Goal: Transaction & Acquisition: Book appointment/travel/reservation

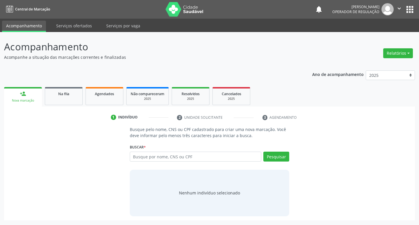
click at [176, 160] on input "text" at bounding box center [196, 157] width 132 height 10
type input "706805260247120"
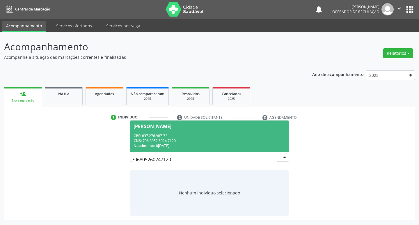
click at [215, 136] on div "CPF: 837.276.987-72" at bounding box center [210, 135] width 152 height 5
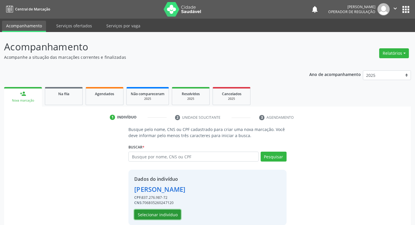
click at [166, 213] on button "Selecionar indivíduo" at bounding box center [157, 215] width 47 height 10
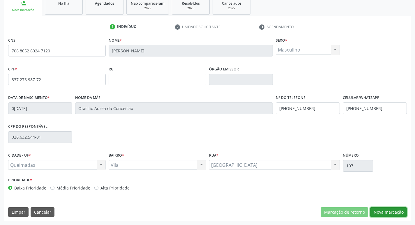
click at [388, 213] on button "Nova marcação" at bounding box center [388, 212] width 37 height 10
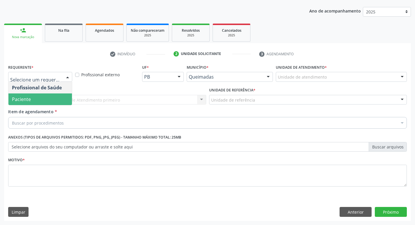
click at [41, 99] on span "Paciente" at bounding box center [39, 99] width 63 height 12
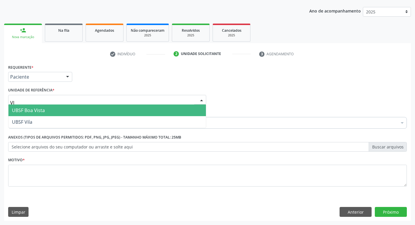
type input "VIL"
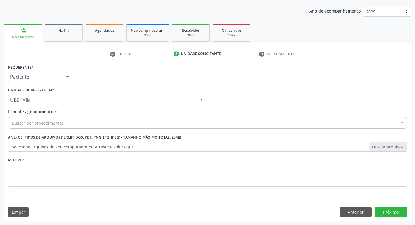
click at [90, 116] on div "Item de agendamento * Buscar por procedimentos Selecionar todos 0604320140 - Ab…" at bounding box center [207, 118] width 399 height 18
click at [85, 128] on div "Buscar por procedimentos" at bounding box center [207, 123] width 399 height 12
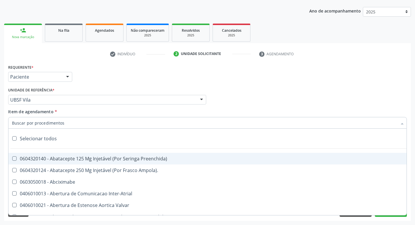
click at [90, 125] on input "Item de agendamento *" at bounding box center [204, 123] width 385 height 12
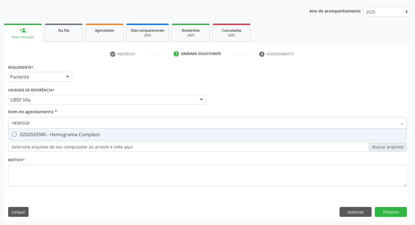
type input "HEMOGRA"
click at [93, 135] on div "0202020380 - Hemograma Completo" at bounding box center [207, 134] width 391 height 5
checkbox Completo "true"
drag, startPoint x: 62, startPoint y: 120, endPoint x: 13, endPoint y: 122, distance: 48.9
click at [13, 122] on input "HEMOGRA" at bounding box center [204, 123] width 385 height 12
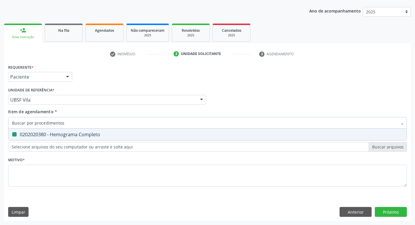
checkbox Completo "false"
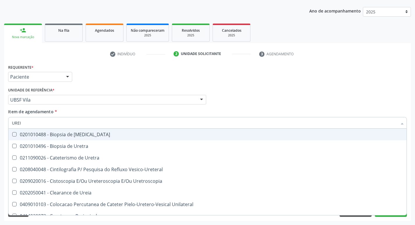
type input "UREIA"
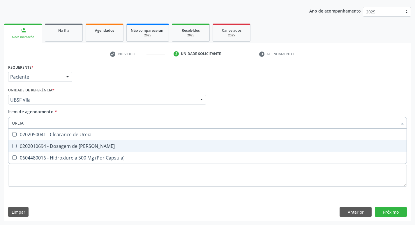
click at [31, 146] on div "0202010694 - Dosagem de [PERSON_NAME]" at bounding box center [207, 146] width 391 height 5
checkbox Ureia "true"
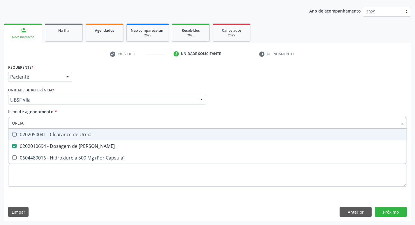
click at [39, 121] on input "UREIA" at bounding box center [204, 123] width 385 height 12
checkbox Ureia "false"
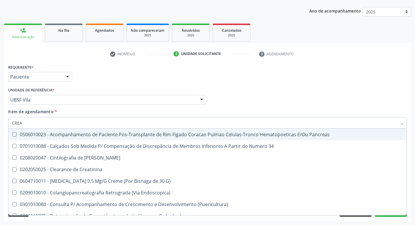
type input "CREAT"
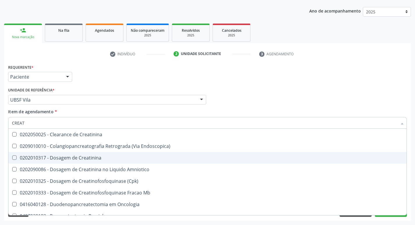
click at [73, 161] on span "0202010317 - Dosagem de Creatinina" at bounding box center [207, 158] width 398 height 12
checkbox Creatinina "true"
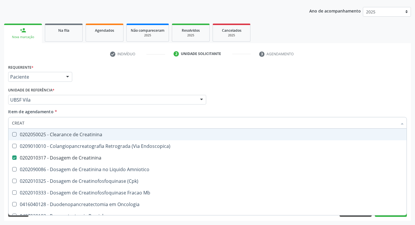
type input "CREA"
checkbox Creatinina "false"
checkbox \(Cpk\) "true"
type input "CRE"
checkbox \(Cpk\) "false"
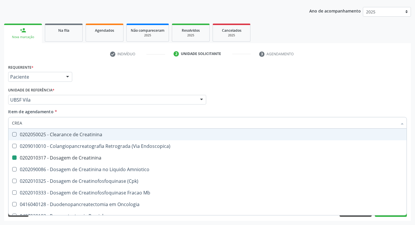
checkbox Oncologia "true"
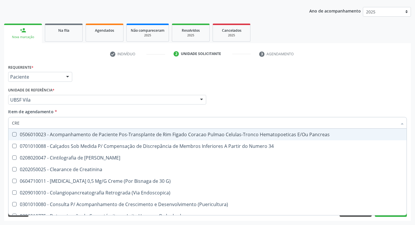
type input "CR"
checkbox Creatinina "false"
type input "C"
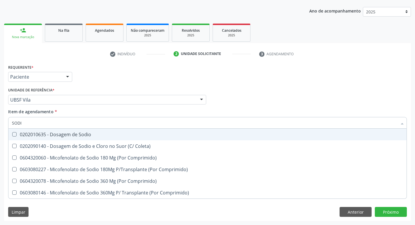
type input "SODIO"
click at [73, 131] on span "0202010635 - Dosagem de Sodio" at bounding box center [207, 135] width 398 height 12
checkbox Sodio "true"
type input "S"
checkbox Sodio "false"
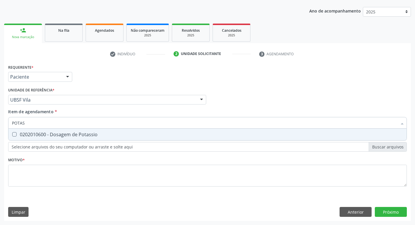
type input "POTASS"
click at [76, 135] on div "0202010600 - Dosagem de Potassio" at bounding box center [207, 134] width 391 height 5
checkbox Potassio "true"
click at [57, 120] on input "POTASS" at bounding box center [204, 123] width 385 height 12
type input "POT"
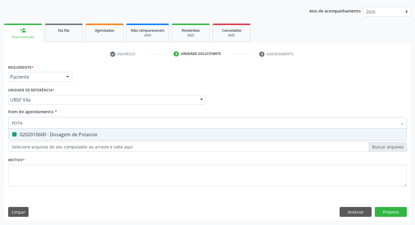
checkbox Potassio "false"
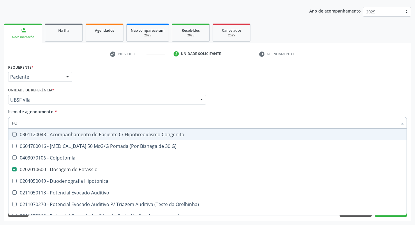
type input "P"
checkbox Potassio "false"
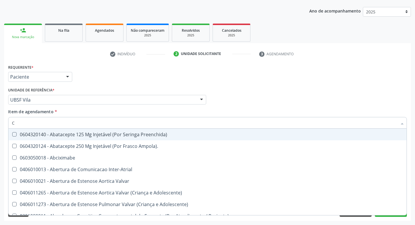
type input "CO"
checkbox Osseo "true"
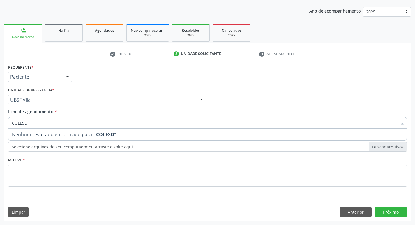
type input "COLES"
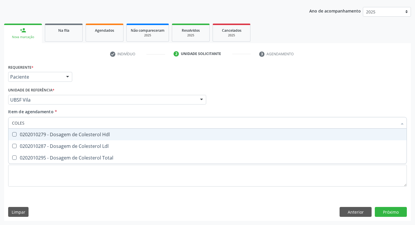
click at [66, 135] on div "0202010279 - Dosagem de Colesterol Hdl" at bounding box center [207, 134] width 391 height 5
checkbox Hdl "true"
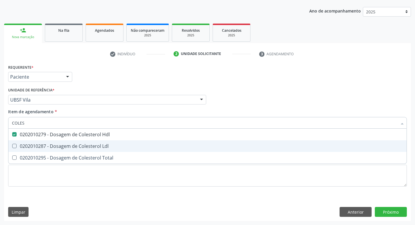
click at [68, 144] on div "0202010287 - Dosagem de Colesterol Ldl" at bounding box center [207, 146] width 391 height 5
checkbox Ldl "true"
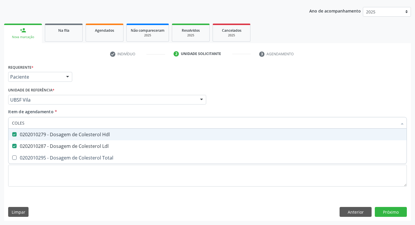
click at [40, 118] on input "COLES" at bounding box center [204, 123] width 385 height 12
type input "COLE"
checkbox Hdl "false"
checkbox Ldl "false"
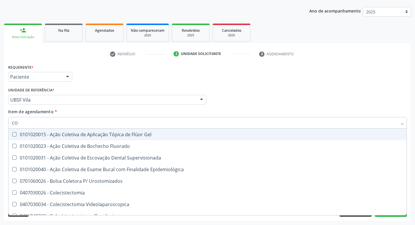
type input "C"
checkbox Hdl "false"
checkbox Ldl "false"
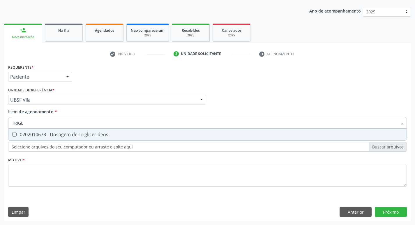
type input "TRIGLI"
click at [39, 135] on div "0202010678 - Dosagem de Triglicerideos" at bounding box center [207, 134] width 391 height 5
checkbox Triglicerideos "true"
click at [39, 123] on input "TRIGLI" at bounding box center [204, 123] width 385 height 12
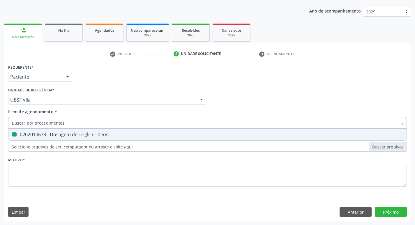
checkbox Triglicerideos "false"
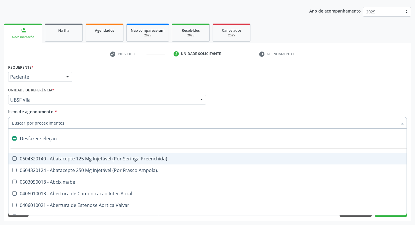
type input "G"
checkbox Comprimido\) "true"
checkbox Sanitária "true"
checkbox Criança "true"
checkbox Capsula\) "true"
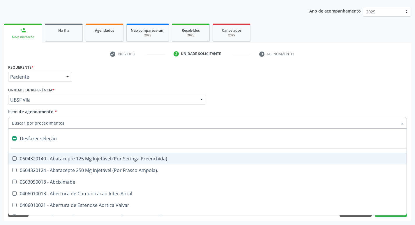
checkbox Transferências "true"
checkbox Osso "true"
checkbox \(Dacriocintilografia\) "true"
checkbox Persistente "true"
type input "GL"
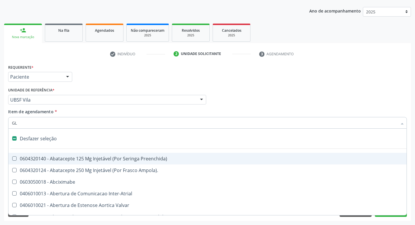
checkbox Paciente\/Mês "true"
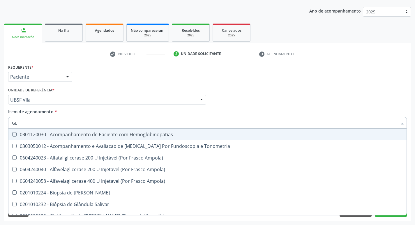
type input "GLI"
checkbox Dosagens\) "true"
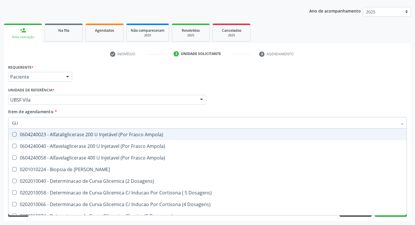
type input "GLIC"
checkbox Glicosilada "true"
checkbox Triglicerideos "false"
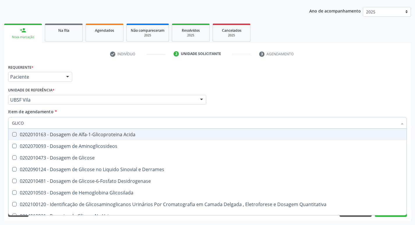
type input "GLICOS"
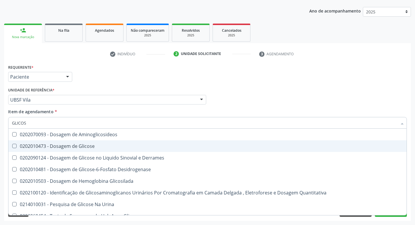
click at [53, 146] on div "0202010473 - Dosagem de Glicose" at bounding box center [207, 146] width 391 height 5
checkbox Glicose "true"
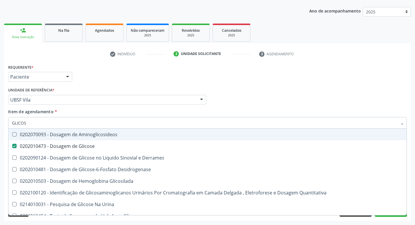
type input "GLICO"
checkbox Glicose "false"
checkbox Derrames "true"
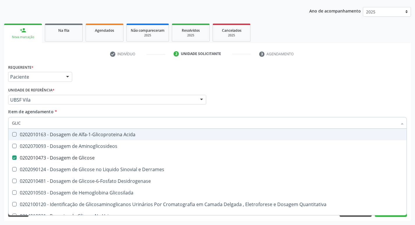
type input "GLI"
checkbox Glicose "false"
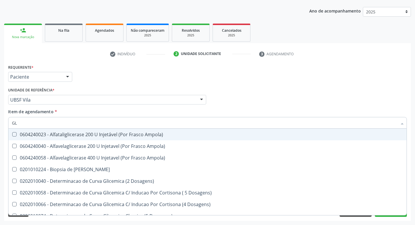
type input "G"
checkbox Glicose "false"
checkbox Triglicerideos "false"
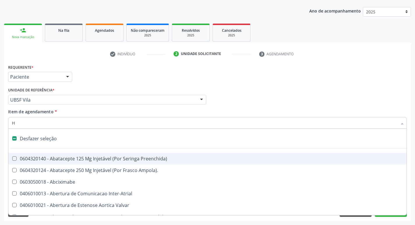
type input "HE"
checkbox A "true"
checkbox Lactente\) "false"
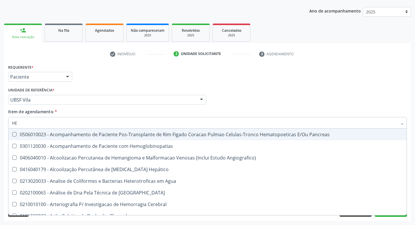
type input "HEM"
checkbox Transplante "true"
checkbox Completo "false"
type input "HEMO"
checkbox Retro-Retal "true"
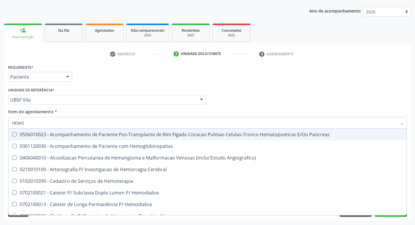
checkbox Completo "false"
type input "HEMOG"
checkbox Transplante "true"
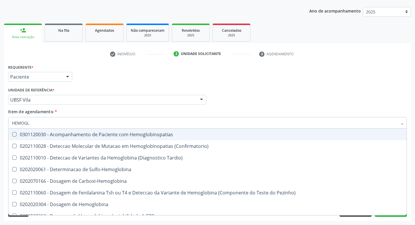
type input "HEMOG"
checkbox S "true"
type input "HEMO"
checkbox Completo "false"
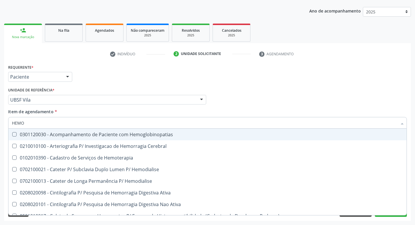
type input "HEMOG"
checkbox Carboxi-Hemoglobina "true"
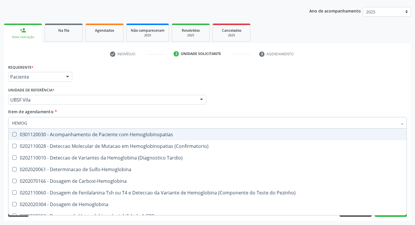
type input "HEMOGL"
checkbox Completo "false"
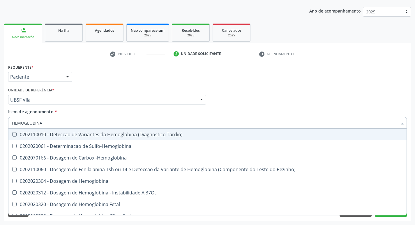
type input "HEMOGLOBINA G"
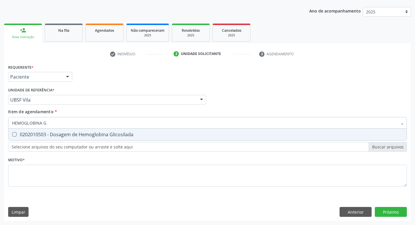
click at [85, 137] on div "0202010503 - Dosagem de Hemoglobina Glicosilada" at bounding box center [207, 134] width 391 height 5
checkbox Glicosilada "true"
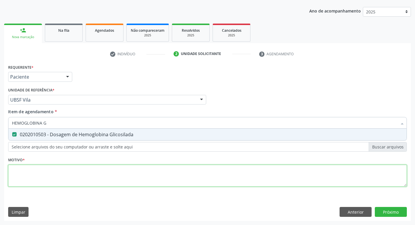
click at [71, 176] on div "Requerente * Paciente Profissional de Saúde Paciente Nenhum resultado encontrad…" at bounding box center [207, 129] width 399 height 132
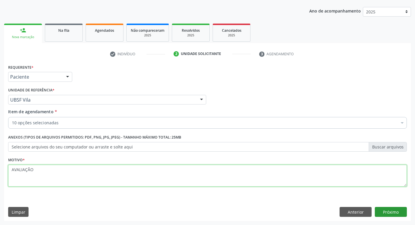
type textarea "AVALIAÇÃO"
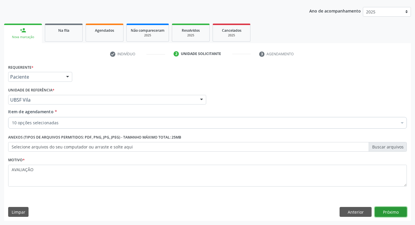
click at [385, 215] on button "Próximo" at bounding box center [391, 212] width 32 height 10
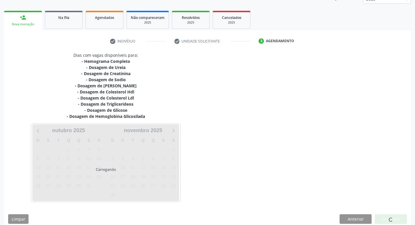
scroll to position [83, 0]
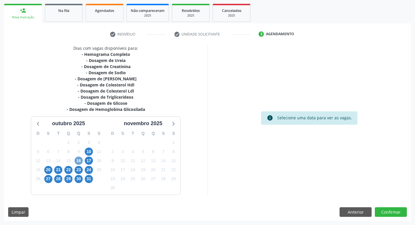
click at [79, 163] on span "16" at bounding box center [79, 161] width 8 height 8
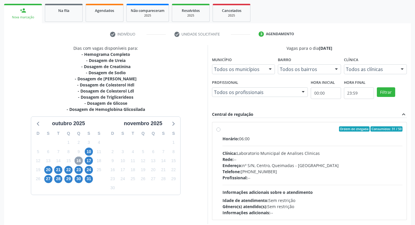
scroll to position [112, 0]
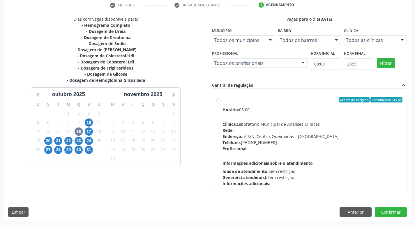
click at [313, 100] on div "Ordem de chegada Consumidos: 31 / 50" at bounding box center [312, 99] width 180 height 5
click at [220, 100] on input "Ordem de chegada Consumidos: 31 / 50 Horário: 06:00 Clínica: Laboratorio Munici…" at bounding box center [218, 99] width 4 height 5
radio input "true"
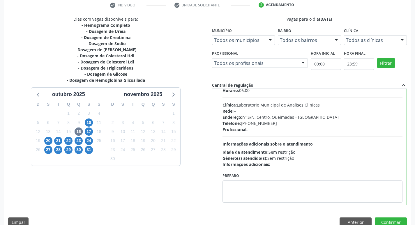
scroll to position [29, 0]
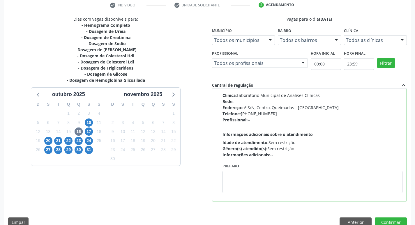
click at [286, 168] on div "Preparo" at bounding box center [312, 177] width 180 height 31
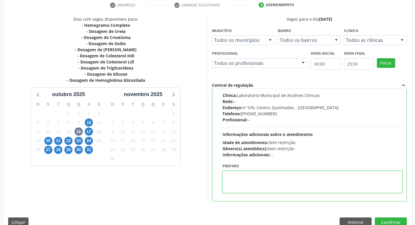
click at [284, 178] on textarea at bounding box center [312, 182] width 180 height 22
type textarea "IR EM [GEOGRAPHIC_DATA]"
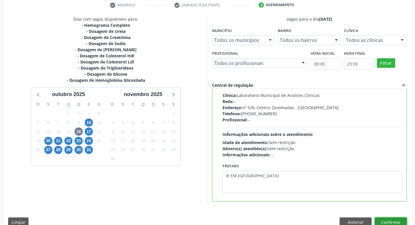
click at [381, 221] on button "Confirmar" at bounding box center [391, 222] width 32 height 10
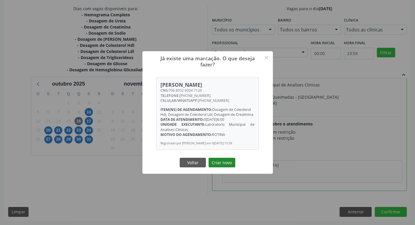
click at [218, 166] on button "Criar novo" at bounding box center [221, 163] width 27 height 10
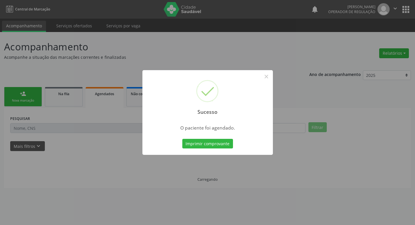
scroll to position [0, 0]
click at [201, 142] on button "Imprimir comprovante" at bounding box center [209, 144] width 51 height 10
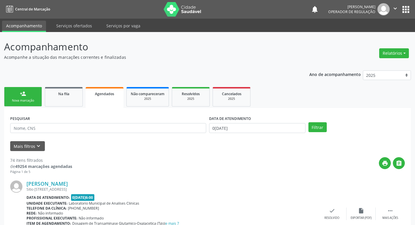
click at [27, 89] on link "person_add Nova marcação" at bounding box center [23, 97] width 38 height 20
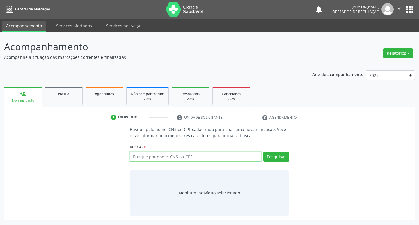
click at [146, 152] on input "text" at bounding box center [196, 157] width 132 height 10
click at [144, 154] on input "text" at bounding box center [196, 157] width 132 height 10
type input "702302156357011"
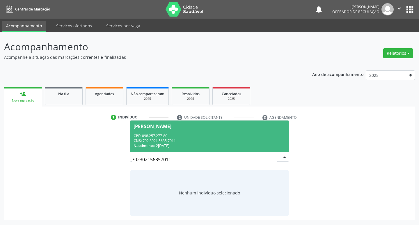
click at [265, 141] on div "CNS: 702 3021 5635 7011" at bounding box center [210, 140] width 152 height 5
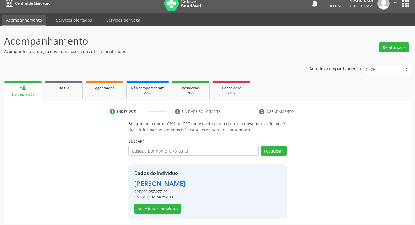
scroll to position [8, 0]
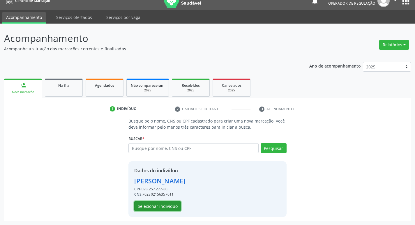
click at [171, 206] on button "Selecionar indivíduo" at bounding box center [157, 206] width 47 height 10
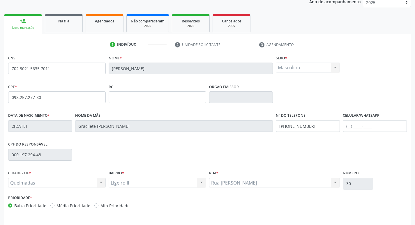
scroll to position [91, 0]
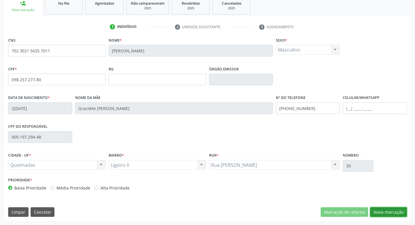
click at [380, 213] on button "Nova marcação" at bounding box center [388, 212] width 37 height 10
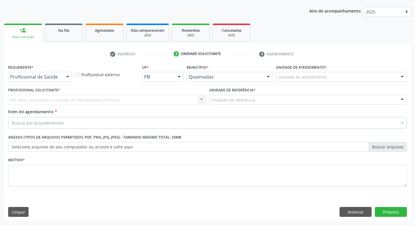
scroll to position [63, 0]
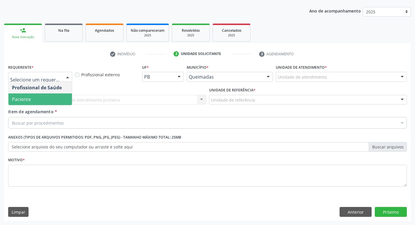
click at [49, 96] on span "Paciente" at bounding box center [39, 99] width 63 height 12
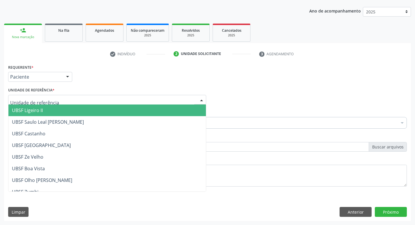
click at [43, 110] on span "UBSF Ligeiro II" at bounding box center [27, 110] width 31 height 6
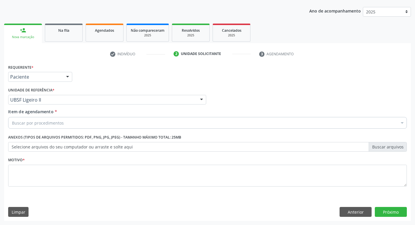
click at [44, 118] on div "Buscar por procedimentos" at bounding box center [207, 123] width 399 height 12
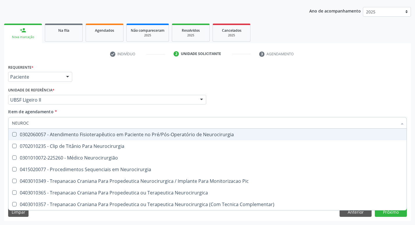
type input "NEUROCI"
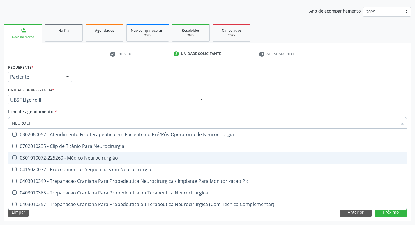
click at [94, 157] on div "0301010072-225260 - Médico Neurocirurgião" at bounding box center [207, 157] width 391 height 5
checkbox Neurocirurgião "true"
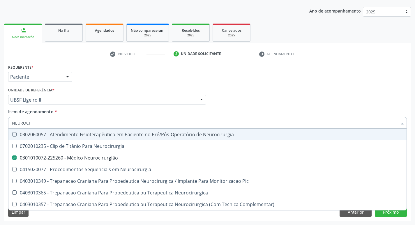
click at [201, 82] on div "Requerente * Paciente Profissional de Saúde Paciente Nenhum resultado encontrad…" at bounding box center [207, 74] width 401 height 23
checkbox Neurocirurgia "true"
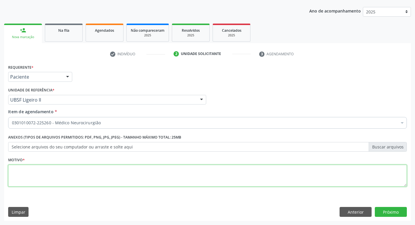
click at [41, 182] on textarea at bounding box center [207, 176] width 399 height 22
type textarea "E"
type textarea "[MEDICAL_DATA] DE DISCO"
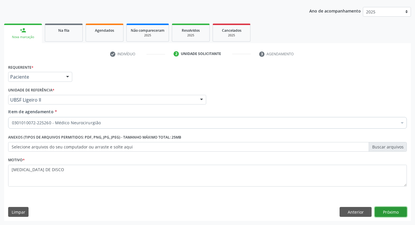
click at [392, 209] on button "Próximo" at bounding box center [391, 212] width 32 height 10
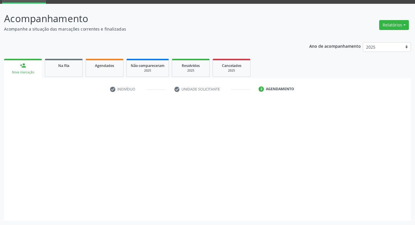
scroll to position [28, 0]
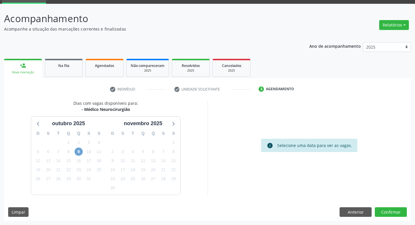
click at [78, 150] on span "9" at bounding box center [79, 152] width 8 height 8
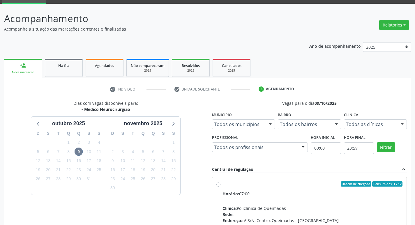
click at [267, 182] on div "Ordem de chegada Consumidos: 1 / 12" at bounding box center [312, 183] width 180 height 5
click at [220, 182] on input "Ordem de chegada Consumidos: 1 / 12 Horário: 07:00 Clínica: Policlinica de Quei…" at bounding box center [218, 183] width 4 height 5
radio input "true"
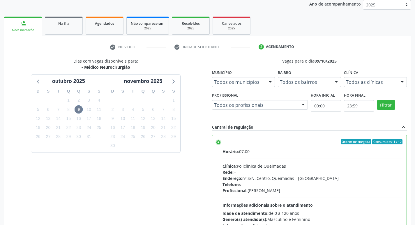
scroll to position [123, 0]
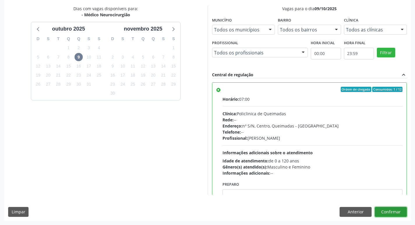
click at [385, 212] on button "Confirmar" at bounding box center [391, 212] width 32 height 10
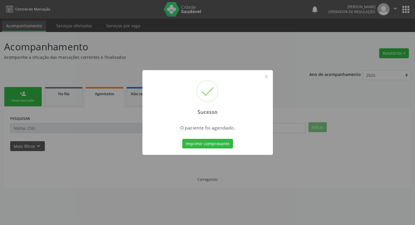
scroll to position [0, 0]
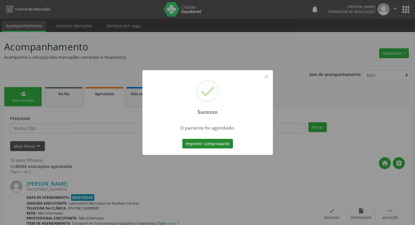
click at [197, 144] on button "Imprimir comprovante" at bounding box center [207, 144] width 51 height 10
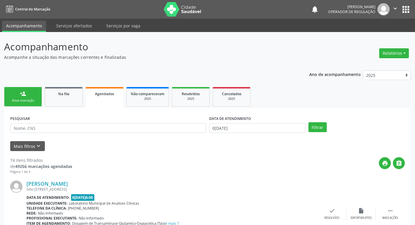
click at [394, 8] on icon "" at bounding box center [395, 8] width 6 height 6
click at [386, 32] on link "Sair" at bounding box center [380, 35] width 40 height 8
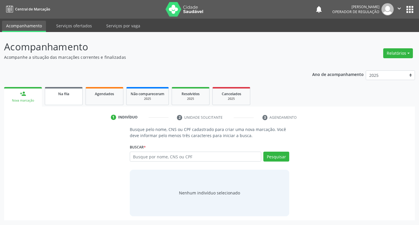
click at [51, 98] on link "Na fila" at bounding box center [64, 96] width 38 height 18
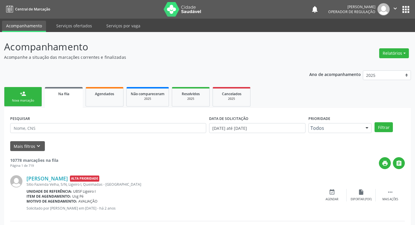
click at [30, 98] on link "person_add Nova marcação" at bounding box center [23, 97] width 38 height 20
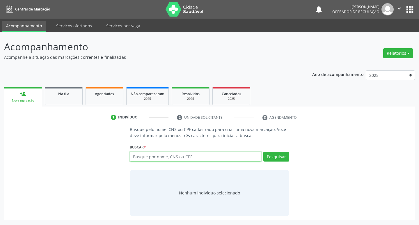
click at [154, 161] on input "text" at bounding box center [196, 157] width 132 height 10
type input "704007365184466"
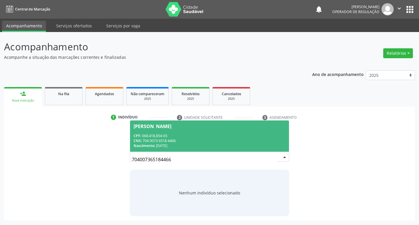
click at [189, 133] on span "Renato Antônio da Silva CPF: 068.418.854-65 CNS: 704 0073 6518 4466 Nascimento:…" at bounding box center [209, 136] width 159 height 31
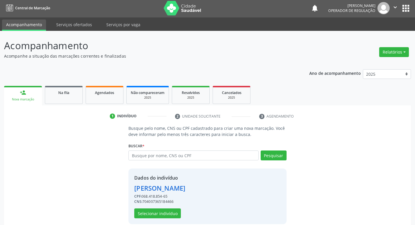
scroll to position [8, 0]
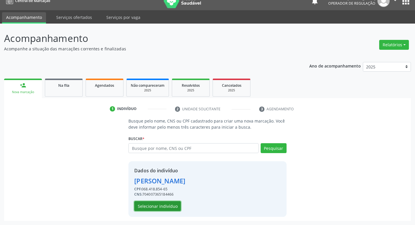
click at [153, 206] on button "Selecionar indivíduo" at bounding box center [157, 206] width 47 height 10
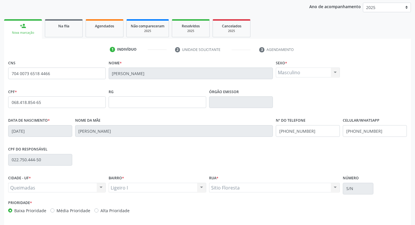
scroll to position [91, 0]
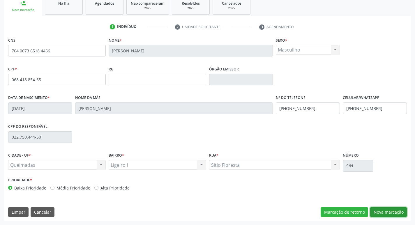
click at [389, 211] on button "Nova marcação" at bounding box center [388, 212] width 37 height 10
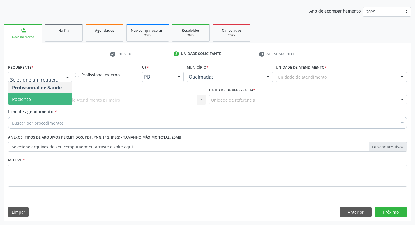
click at [49, 99] on span "Paciente" at bounding box center [39, 99] width 63 height 12
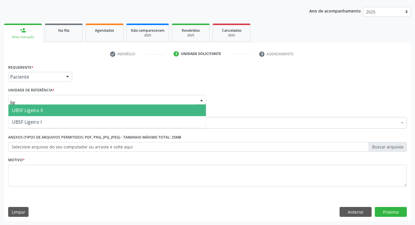
type input "lige"
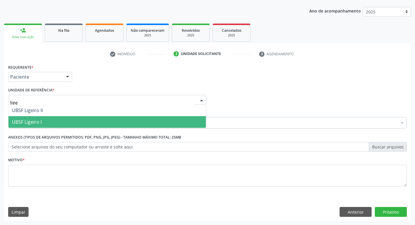
click at [45, 119] on span "UBSF Ligeiro I" at bounding box center [106, 122] width 197 height 12
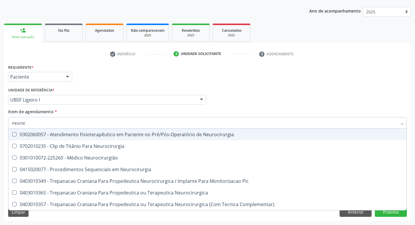
type input "neuroci"
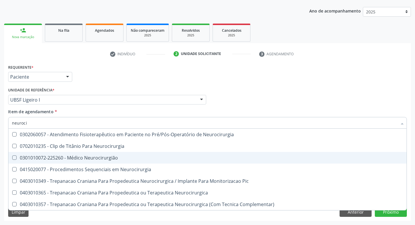
click at [88, 157] on div "0301010072-225260 - Médico Neurocirurgião" at bounding box center [207, 157] width 391 height 5
checkbox Neurocirurgião "true"
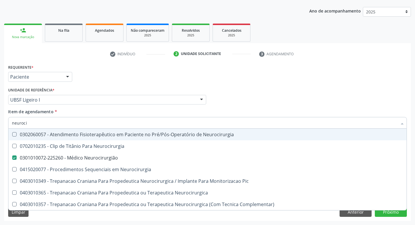
click at [347, 88] on div "Profissional Solicitante Por favor, selecione a Unidade de Atendimento primeiro…" at bounding box center [207, 97] width 401 height 23
checkbox Neurocirurgia "true"
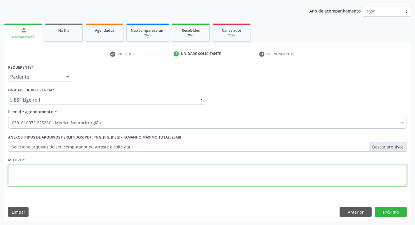
click at [107, 185] on textarea at bounding box center [207, 176] width 399 height 22
type textarea "retorno."
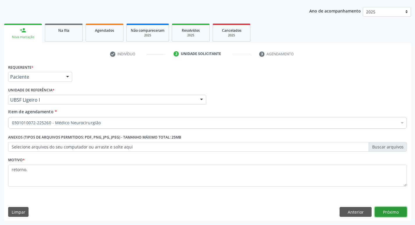
click at [400, 213] on button "Próximo" at bounding box center [391, 212] width 32 height 10
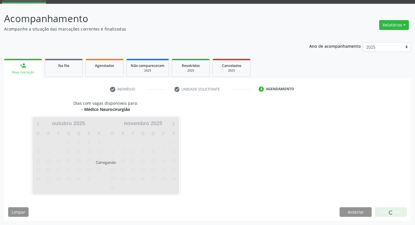
scroll to position [28, 0]
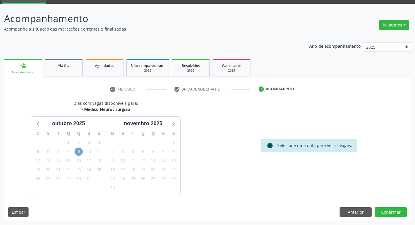
click at [82, 153] on span "9" at bounding box center [79, 152] width 8 height 8
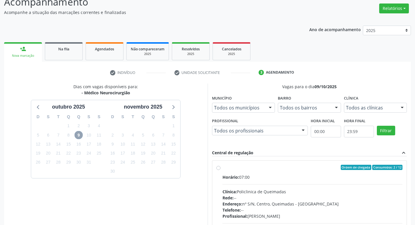
scroll to position [86, 0]
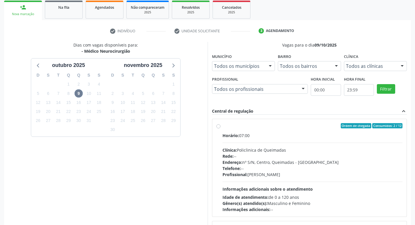
click at [275, 152] on div "Clínica: Policlinica de Queimadas" at bounding box center [312, 150] width 180 height 6
click at [220, 128] on input "Ordem de chegada Consumidos: 2 / 12 Horário: 07:00 Clínica: Policlinica de Quei…" at bounding box center [218, 125] width 4 height 5
radio input "true"
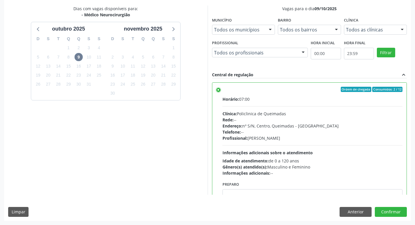
scroll to position [131, 0]
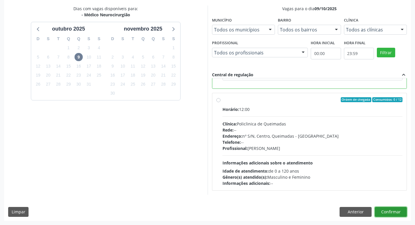
click at [389, 207] on button "Confirmar" at bounding box center [391, 212] width 32 height 10
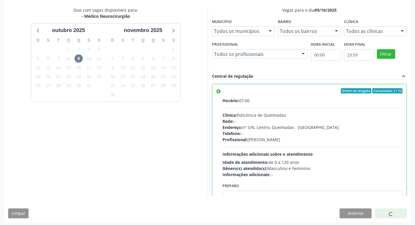
scroll to position [123, 0]
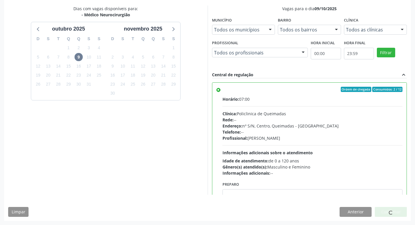
click at [396, 214] on div at bounding box center [391, 212] width 32 height 10
click at [392, 209] on div at bounding box center [391, 212] width 4 height 6
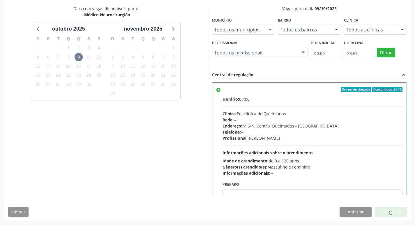
click at [392, 209] on div at bounding box center [391, 212] width 4 height 6
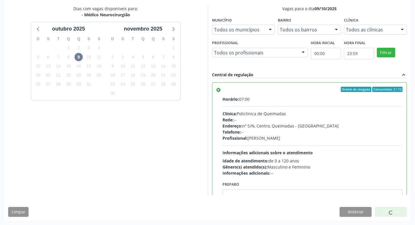
click at [392, 209] on div at bounding box center [391, 212] width 4 height 6
click at [388, 213] on div at bounding box center [391, 212] width 32 height 10
drag, startPoint x: 377, startPoint y: 204, endPoint x: 376, endPoint y: 196, distance: 7.3
click at [377, 202] on div "Dias com vagas disponíveis para: - Médico Neurocirurgião outubro 2025 D S T Q Q…" at bounding box center [207, 113] width 407 height 215
click at [391, 208] on div at bounding box center [391, 212] width 32 height 10
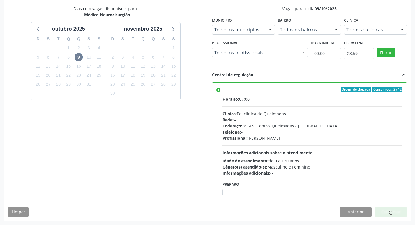
click at [390, 209] on div at bounding box center [391, 212] width 4 height 6
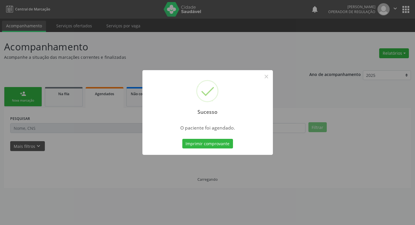
scroll to position [0, 0]
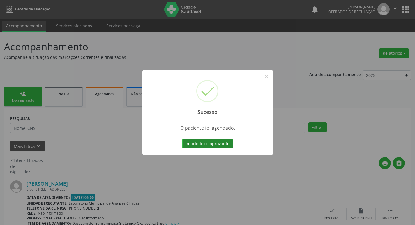
click at [203, 140] on button "Imprimir comprovante" at bounding box center [207, 144] width 51 height 10
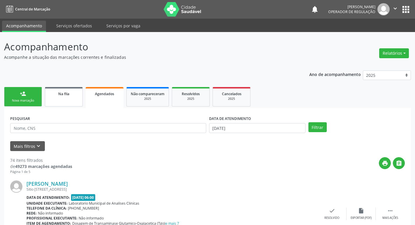
click at [67, 102] on link "Na fila" at bounding box center [64, 97] width 38 height 20
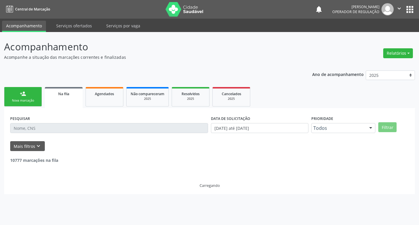
click at [17, 98] on div "Nova marcação" at bounding box center [22, 100] width 29 height 4
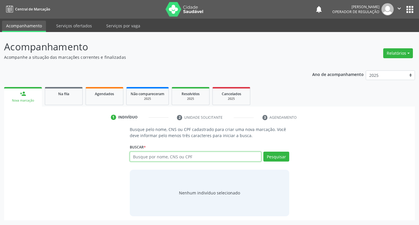
click at [184, 157] on input "text" at bounding box center [196, 157] width 132 height 10
type input "706304785746379"
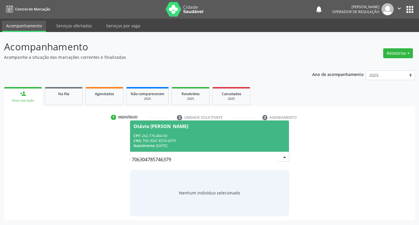
click at [266, 139] on div "CNS: 706 3047 8574 6379" at bounding box center [210, 140] width 152 height 5
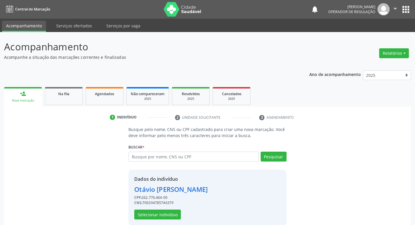
scroll to position [8, 0]
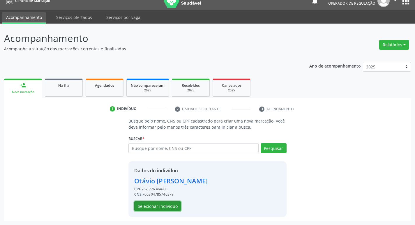
click at [163, 203] on button "Selecionar indivíduo" at bounding box center [157, 206] width 47 height 10
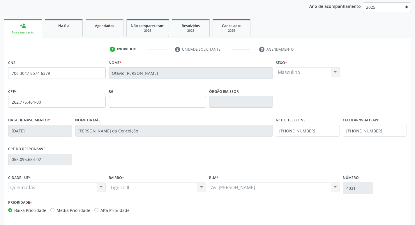
scroll to position [91, 0]
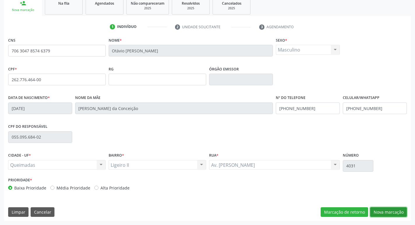
click at [390, 212] on button "Nova marcação" at bounding box center [388, 212] width 37 height 10
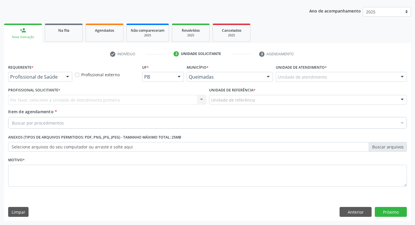
click at [39, 80] on div "Profissional de Saúde" at bounding box center [40, 77] width 64 height 10
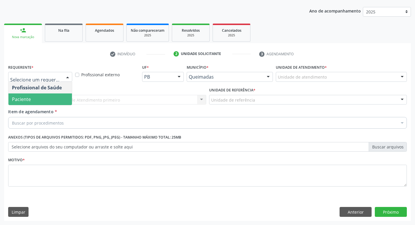
click at [33, 104] on span "Paciente" at bounding box center [39, 99] width 63 height 12
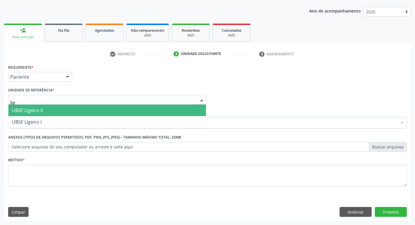
type input "lige"
click at [35, 111] on span "UBSF Ligeiro II" at bounding box center [27, 110] width 31 height 6
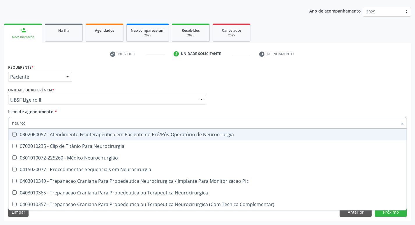
type input "neuroci"
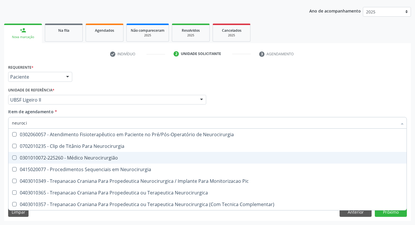
click at [98, 157] on div "0301010072-225260 - Médico Neurocirurgião" at bounding box center [207, 157] width 391 height 5
checkbox Neurocirurgião "true"
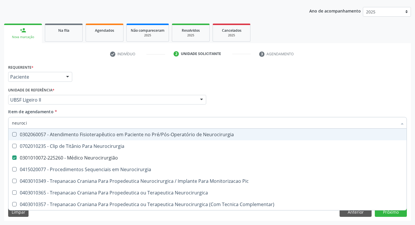
click at [141, 83] on div "Requerente * Paciente Profissional de Saúde Paciente Nenhum resultado encontrad…" at bounding box center [207, 74] width 401 height 23
checkbox Neurocirurgia "true"
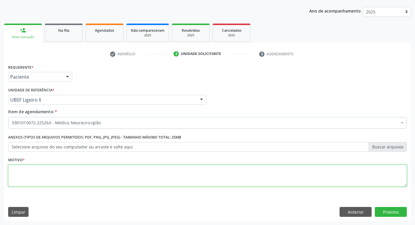
click at [59, 177] on textarea at bounding box center [207, 176] width 399 height 22
type textarea "f"
type textarea "deficit de memoria"
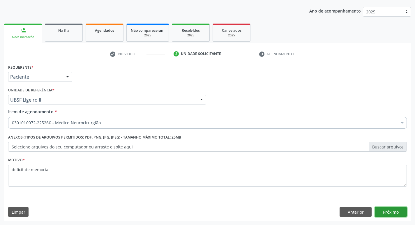
click at [383, 212] on button "Próximo" at bounding box center [391, 212] width 32 height 10
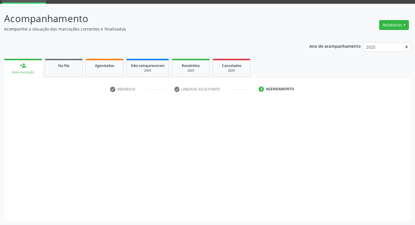
scroll to position [28, 0]
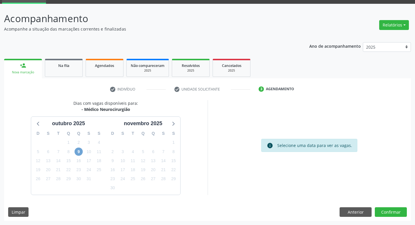
click at [80, 151] on span "9" at bounding box center [79, 152] width 8 height 8
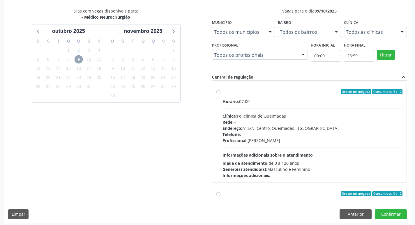
scroll to position [123, 0]
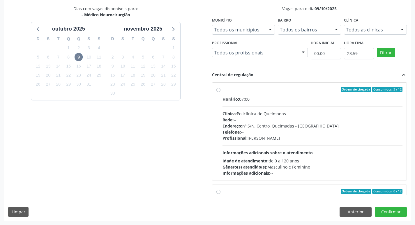
click at [307, 105] on div "Horário: 07:00 Clínica: Policlinica de Queimadas Rede: -- Endereço: nº S/N, Cen…" at bounding box center [312, 136] width 180 height 80
click at [220, 92] on input "Ordem de chegada Consumidos: 3 / 12 Horário: 07:00 Clínica: Policlinica de Quei…" at bounding box center [218, 89] width 4 height 5
radio input "true"
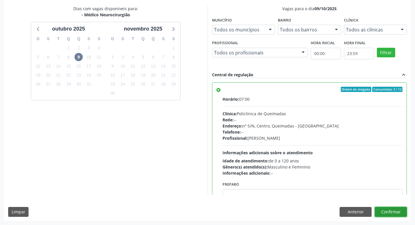
click at [384, 209] on button "Confirmar" at bounding box center [391, 212] width 32 height 10
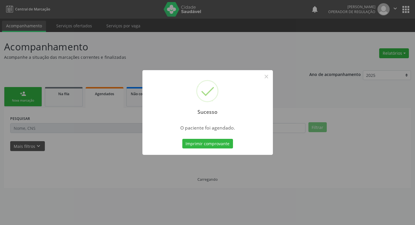
scroll to position [0, 0]
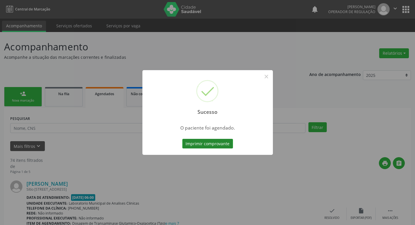
click at [222, 142] on button "Imprimir comprovante" at bounding box center [207, 144] width 51 height 10
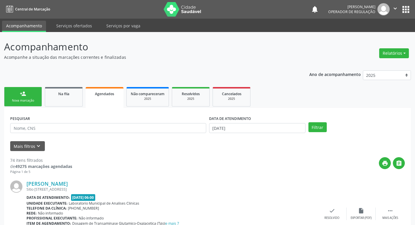
click at [28, 99] on div "Nova marcação" at bounding box center [22, 100] width 29 height 4
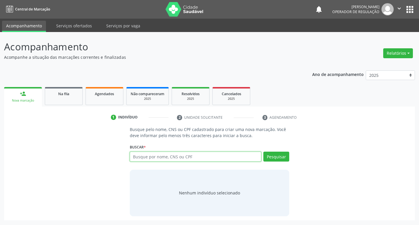
click at [146, 155] on input "text" at bounding box center [196, 157] width 132 height 10
type input "702603724450341"
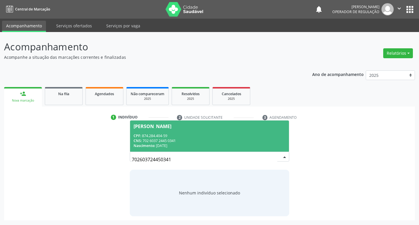
click at [182, 142] on div "CNS: 702 6037 2445 0341" at bounding box center [210, 140] width 152 height 5
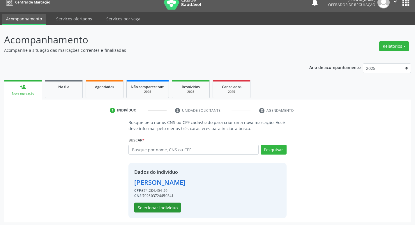
scroll to position [8, 0]
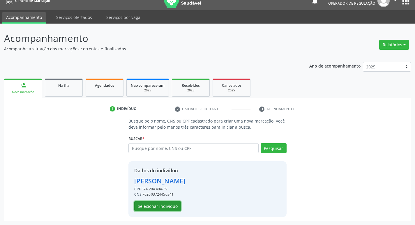
click at [162, 209] on button "Selecionar indivíduo" at bounding box center [157, 206] width 47 height 10
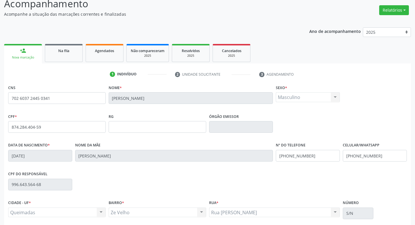
scroll to position [91, 0]
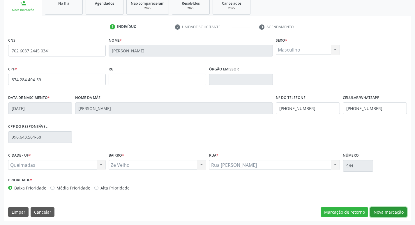
click at [377, 210] on button "Nova marcação" at bounding box center [388, 212] width 37 height 10
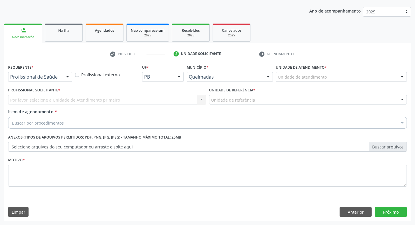
scroll to position [63, 0]
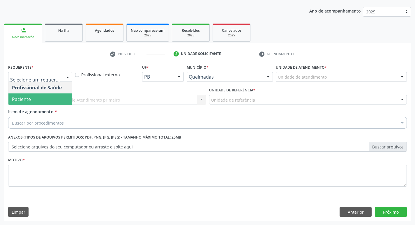
click at [33, 97] on span "Paciente" at bounding box center [39, 99] width 63 height 12
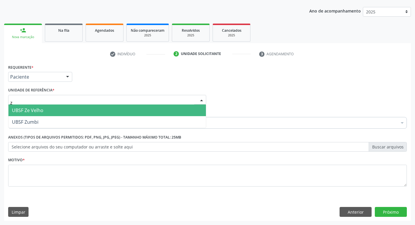
type input "ze"
click at [37, 108] on span "UBSF Ze Velho" at bounding box center [27, 110] width 31 height 6
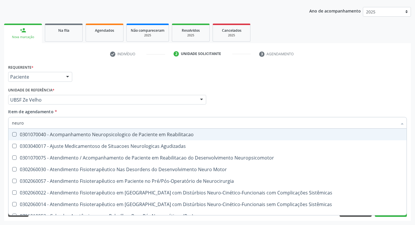
type input "neuroc"
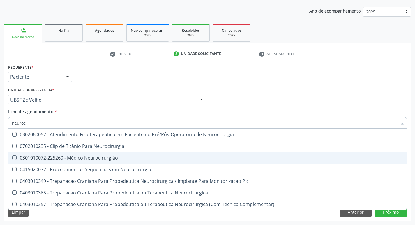
click at [44, 159] on div "0301010072-225260 - Médico Neurocirurgião" at bounding box center [207, 157] width 391 height 5
checkbox Neurocirurgião "true"
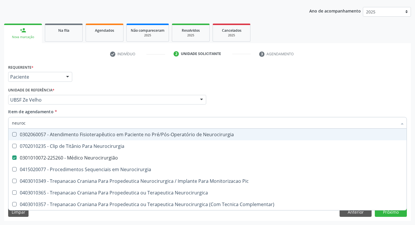
click at [102, 62] on div "check Indivíduo 2 Unidade solicitante 3 Agendamento CNS 702 6037 2445 0341 Nome…" at bounding box center [207, 135] width 407 height 172
checkbox Neurocirurgia "true"
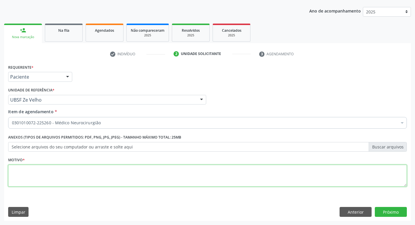
click at [72, 174] on textarea at bounding box center [207, 176] width 399 height 22
type textarea "retorno."
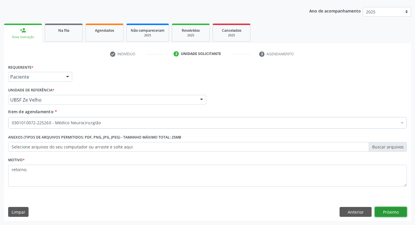
click at [402, 209] on button "Próximo" at bounding box center [391, 212] width 32 height 10
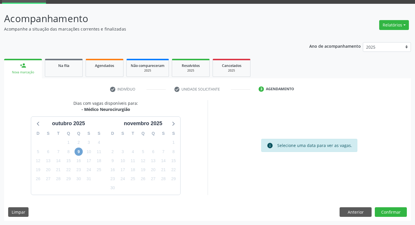
click at [83, 151] on span "9" at bounding box center [79, 152] width 8 height 8
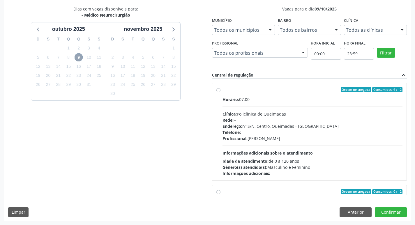
scroll to position [123, 0]
click at [312, 88] on div "Ordem de chegada Consumidos: 4 / 12" at bounding box center [312, 89] width 180 height 5
click at [220, 88] on input "Ordem de chegada Consumidos: 4 / 12 Horário: 07:00 Clínica: Policlinica de Quei…" at bounding box center [218, 89] width 4 height 5
radio input "true"
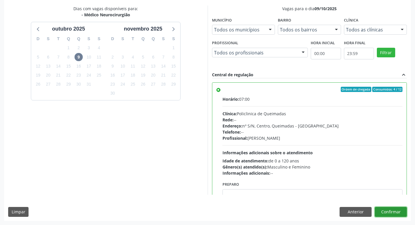
click at [389, 213] on button "Confirmar" at bounding box center [391, 212] width 32 height 10
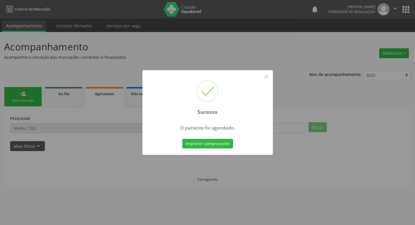
scroll to position [0, 0]
click at [219, 146] on button "Imprimir comprovante" at bounding box center [209, 144] width 51 height 10
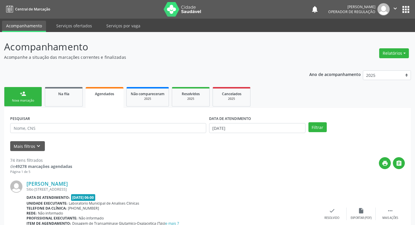
click at [20, 93] on div "person_add" at bounding box center [23, 94] width 6 height 6
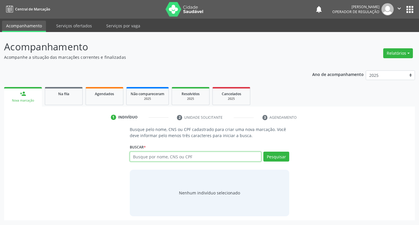
click at [151, 154] on input "text" at bounding box center [196, 157] width 132 height 10
type input "700508130565757"
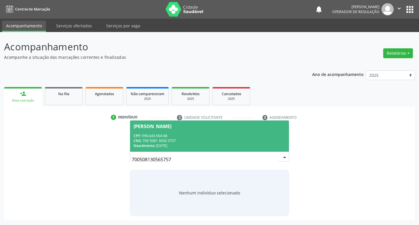
click at [171, 128] on div "Josilene da Silva Marcelino" at bounding box center [153, 126] width 38 height 5
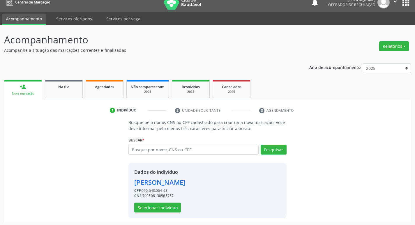
scroll to position [8, 0]
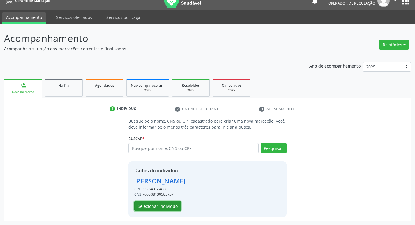
click at [153, 203] on button "Selecionar indivíduo" at bounding box center [157, 206] width 47 height 10
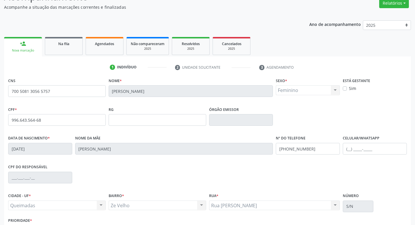
scroll to position [91, 0]
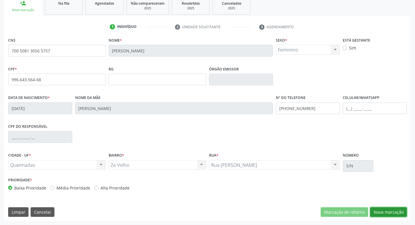
click at [385, 208] on button "Nova marcação" at bounding box center [388, 212] width 37 height 10
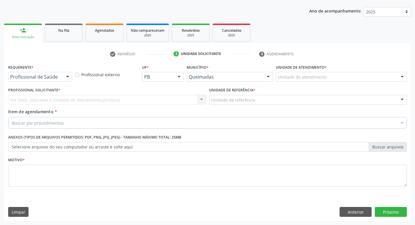
scroll to position [63, 0]
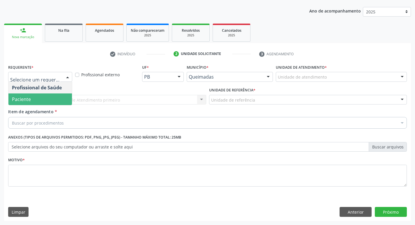
click at [35, 96] on span "Paciente" at bounding box center [39, 99] width 63 height 12
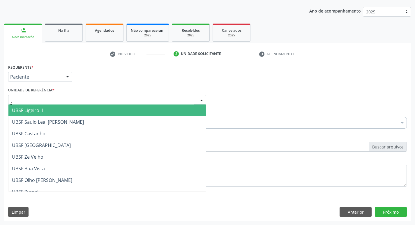
type input "ze"
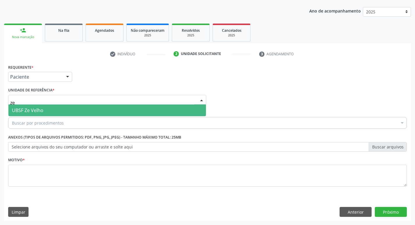
click at [34, 111] on span "UBSF Ze Velho" at bounding box center [27, 110] width 31 height 6
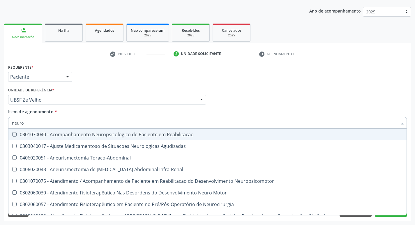
type input "neuroc"
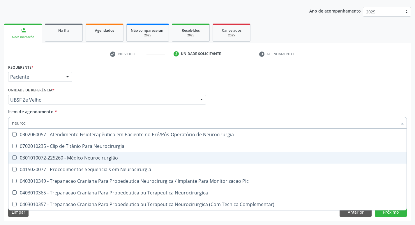
click at [72, 157] on div "0301010072-225260 - Médico Neurocirurgião" at bounding box center [207, 157] width 391 height 5
checkbox Neurocirurgião "true"
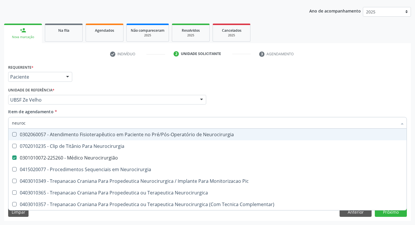
click at [126, 71] on div "Requerente * Paciente Profissional de Saúde Paciente Nenhum resultado encontrad…" at bounding box center [207, 74] width 401 height 23
checkbox Neurocirurgia "true"
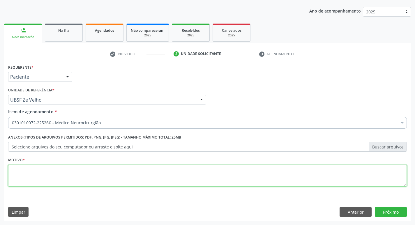
click at [60, 180] on textarea at bounding box center [207, 176] width 399 height 22
type textarea "a"
type textarea "avaliação"
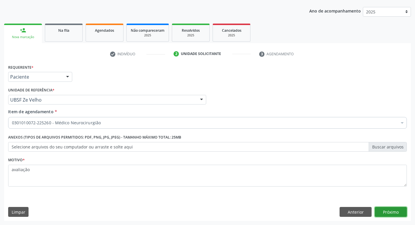
click at [394, 213] on button "Próximo" at bounding box center [391, 212] width 32 height 10
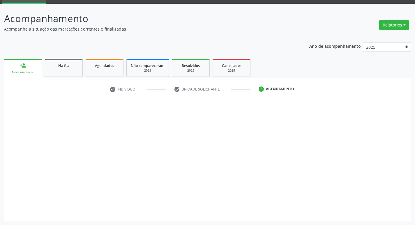
scroll to position [28, 0]
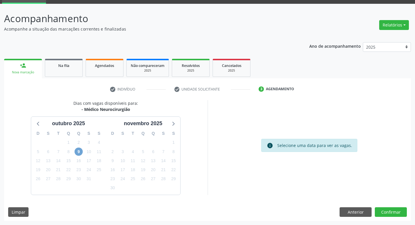
click at [78, 152] on span "9" at bounding box center [79, 152] width 8 height 8
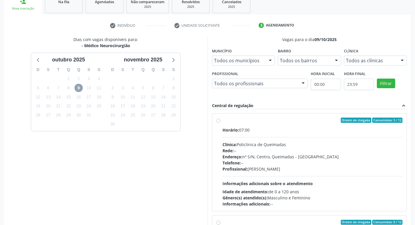
scroll to position [123, 0]
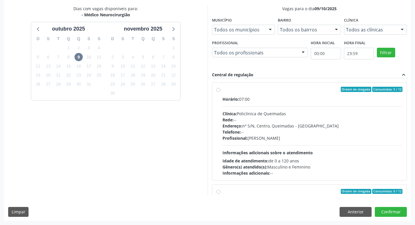
click at [330, 98] on div "Horário: 07:00" at bounding box center [312, 99] width 180 height 6
click at [220, 92] on input "Ordem de chegada Consumidos: 5 / 12 Horário: 07:00 Clínica: Policlinica de Quei…" at bounding box center [218, 89] width 4 height 5
radio input "true"
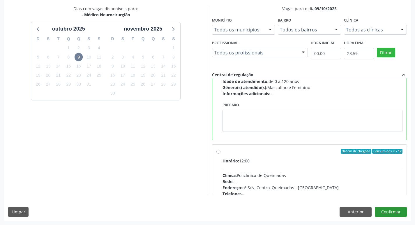
scroll to position [87, 0]
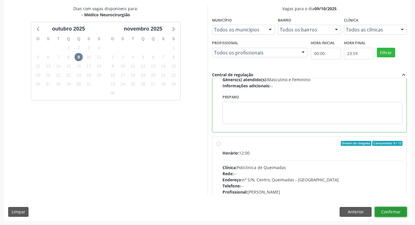
click at [391, 212] on button "Confirmar" at bounding box center [391, 212] width 32 height 10
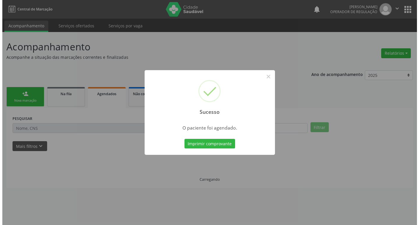
scroll to position [0, 0]
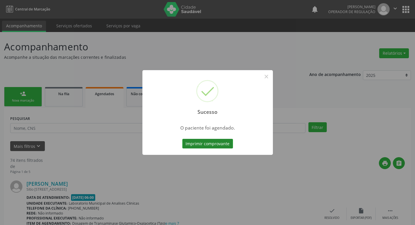
click at [204, 143] on button "Imprimir comprovante" at bounding box center [207, 144] width 51 height 10
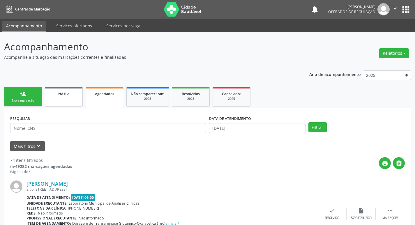
click at [75, 95] on div "Na fila" at bounding box center [63, 94] width 29 height 6
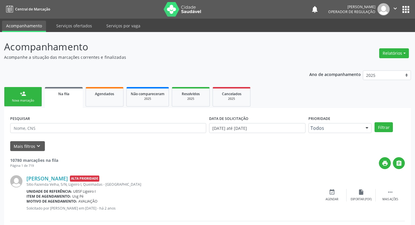
click at [82, 101] on link "Na fila" at bounding box center [64, 97] width 38 height 21
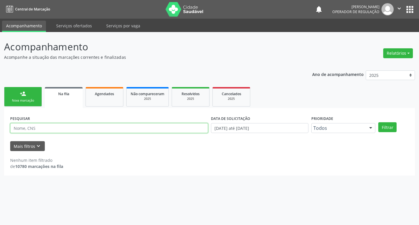
click at [64, 126] on input "text" at bounding box center [109, 128] width 198 height 10
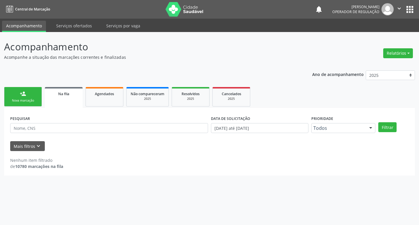
click at [33, 97] on link "person_add Nova marcação" at bounding box center [23, 97] width 38 height 20
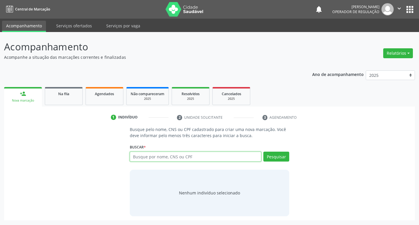
click at [144, 160] on input "text" at bounding box center [196, 157] width 132 height 10
click at [145, 160] on input "text" at bounding box center [196, 157] width 132 height 10
type input "704102487849750"
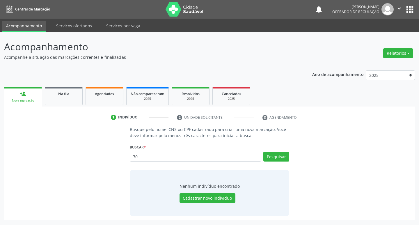
type input "7"
type input "704102487849750"
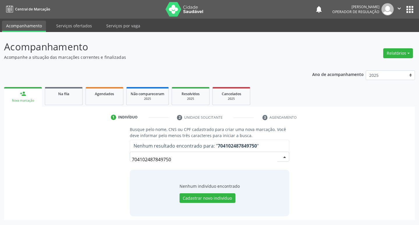
click at [251, 161] on input "704102487849750" at bounding box center [205, 160] width 146 height 12
drag, startPoint x: 254, startPoint y: 160, endPoint x: 78, endPoint y: 161, distance: 175.8
click at [78, 161] on div "Busque pelo nome, CNS ou CPF cadastrado para criar uma nova marcação. Você deve…" at bounding box center [209, 171] width 403 height 90
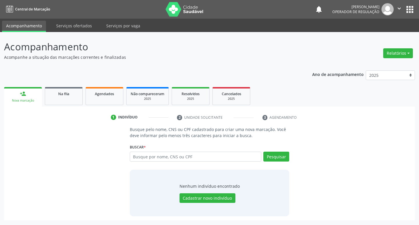
click at [146, 157] on input "text" at bounding box center [196, 157] width 132 height 10
type input "01426926464"
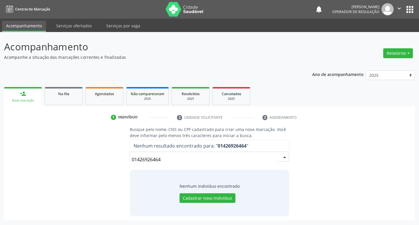
drag, startPoint x: 164, startPoint y: 162, endPoint x: 103, endPoint y: 168, distance: 62.0
click at [103, 168] on div "Busque pelo nome, CNS ou CPF cadastrado para criar uma nova marcação. Você deve…" at bounding box center [209, 171] width 403 height 90
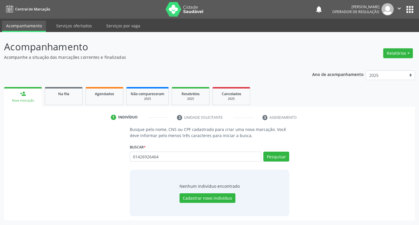
type input "01426926464"
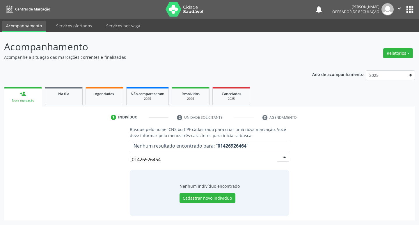
click at [410, 6] on button "apps" at bounding box center [410, 9] width 10 height 10
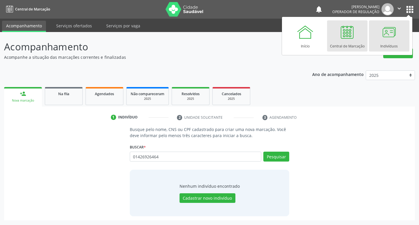
click at [392, 29] on div at bounding box center [388, 31] width 17 height 17
